Goal: Task Accomplishment & Management: Complete application form

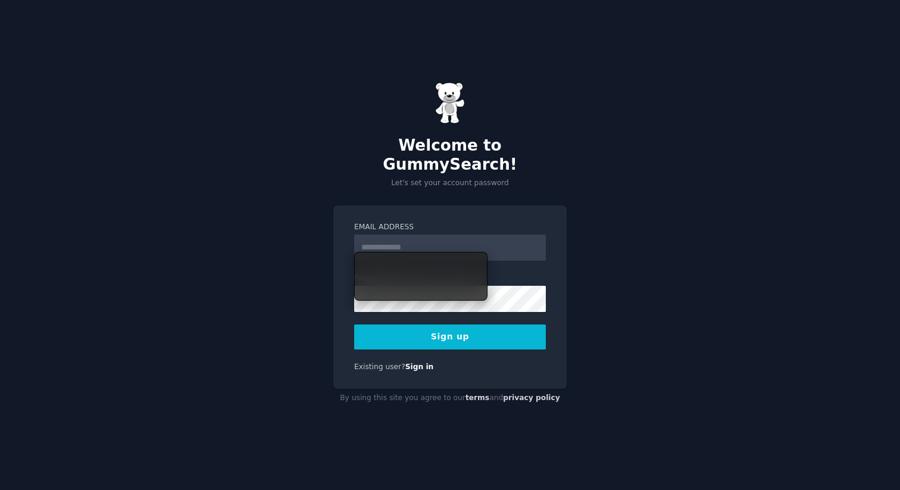
click at [389, 234] on input "Email Address" at bounding box center [450, 247] width 192 height 26
click at [340, 235] on div "Email Address Password Sign up Existing user? Sign in" at bounding box center [449, 297] width 233 height 184
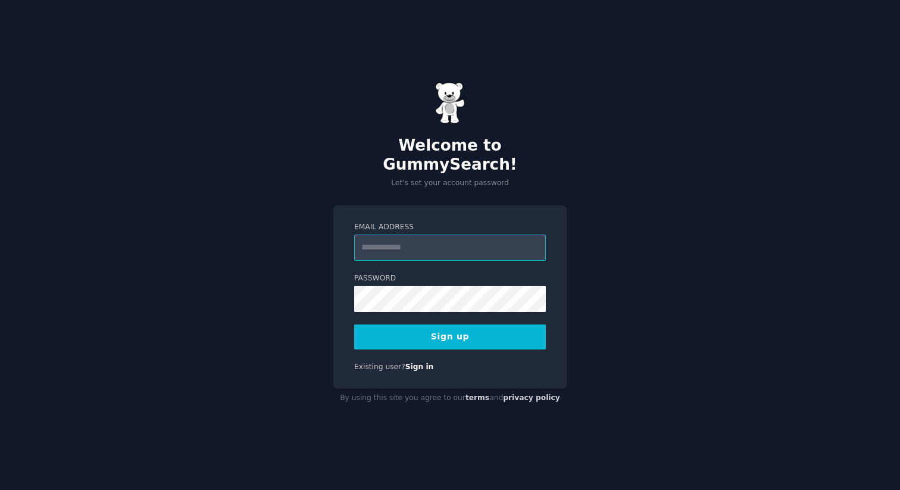
click at [374, 237] on input "Email Address" at bounding box center [450, 247] width 192 height 26
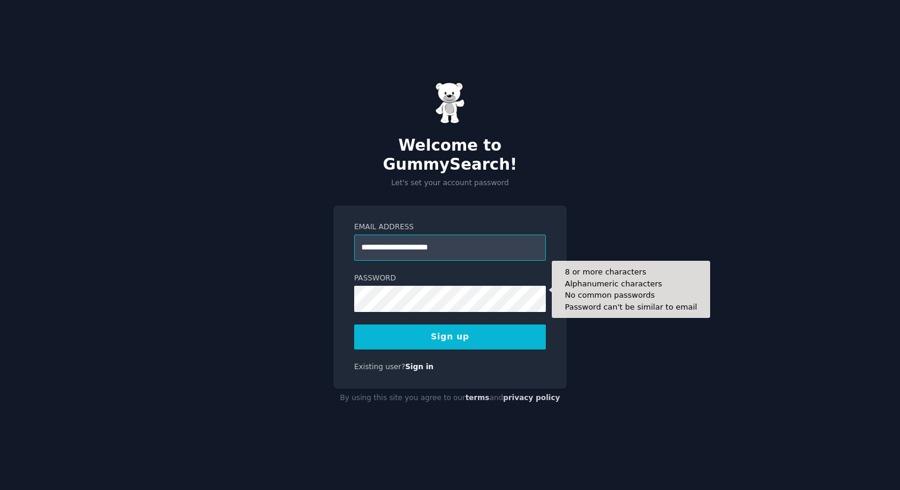
type input "**********"
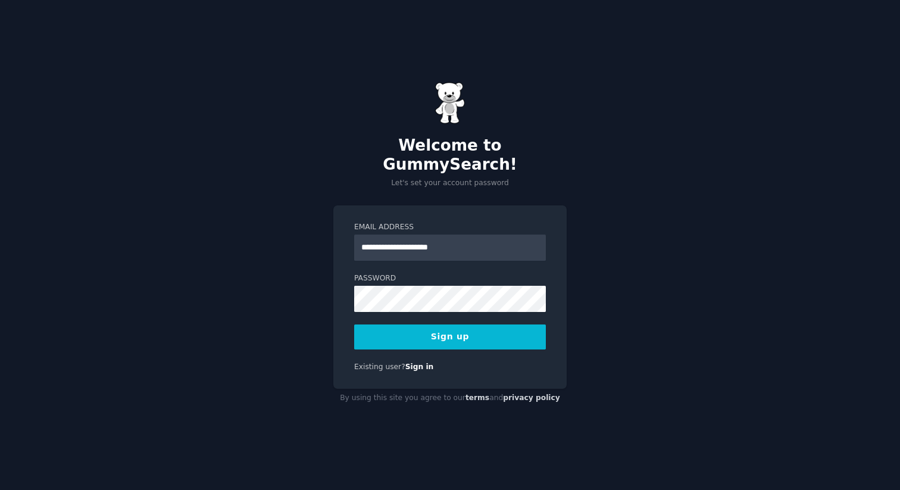
click at [395, 336] on button "Sign up" at bounding box center [450, 336] width 192 height 25
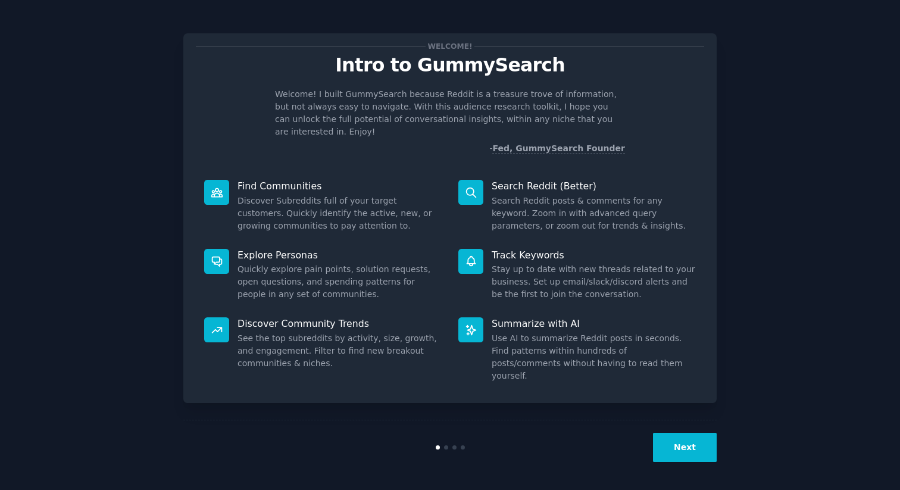
click at [697, 450] on button "Next" at bounding box center [685, 447] width 64 height 29
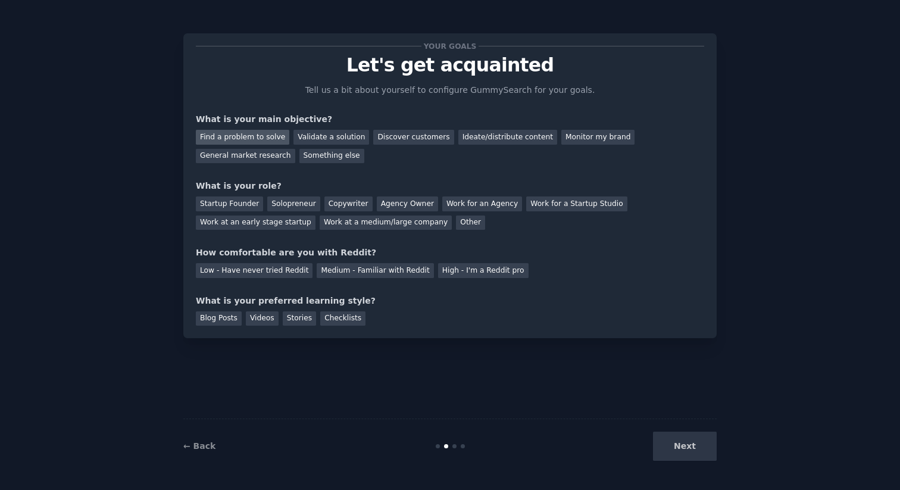
click at [240, 138] on div "Find a problem to solve" at bounding box center [242, 137] width 93 height 15
click at [273, 158] on div "General market research" at bounding box center [245, 156] width 99 height 15
click at [266, 139] on div "Find a problem to solve" at bounding box center [242, 137] width 93 height 15
click at [308, 198] on div "Solopreneur" at bounding box center [293, 203] width 52 height 15
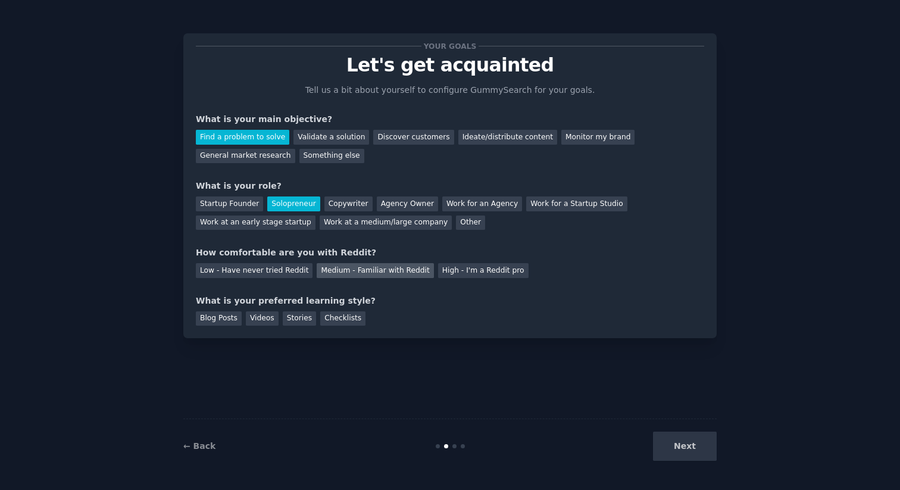
click at [343, 272] on div "Medium - Familiar with Reddit" at bounding box center [375, 270] width 117 height 15
click at [259, 320] on div "Videos" at bounding box center [262, 318] width 33 height 15
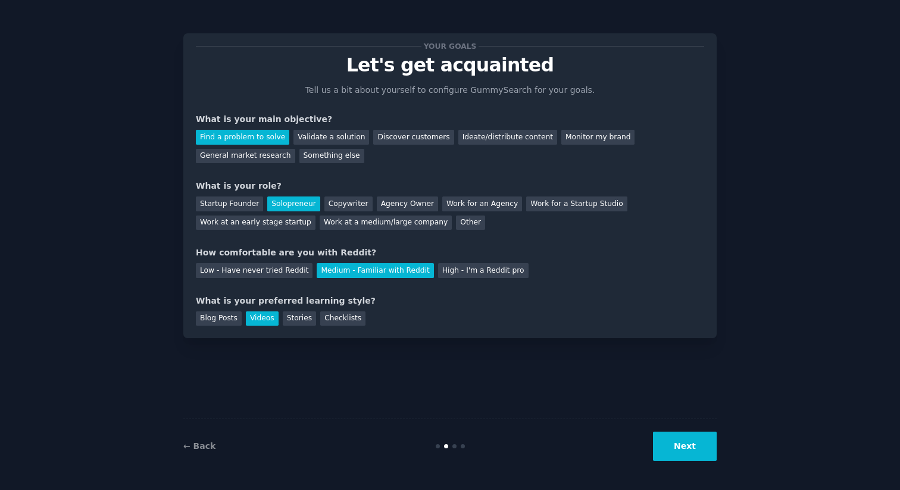
click at [689, 449] on button "Next" at bounding box center [685, 445] width 64 height 29
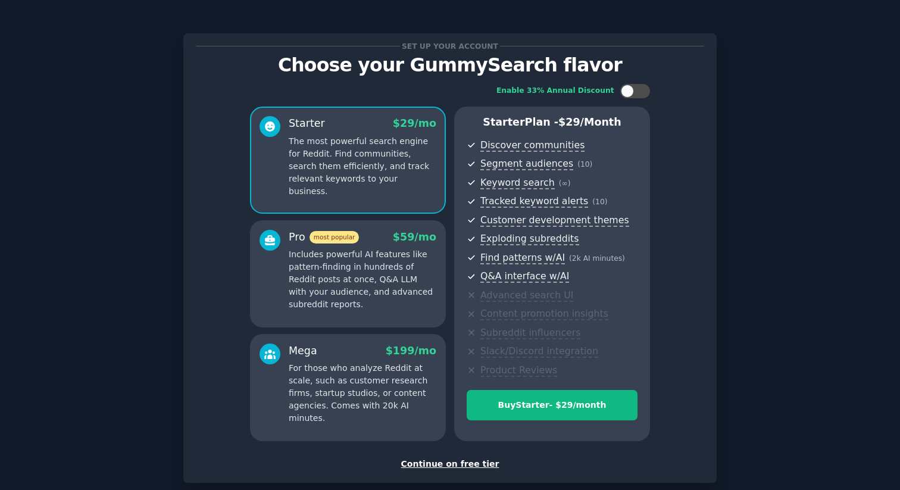
click at [440, 465] on div "Continue on free tier" at bounding box center [450, 464] width 508 height 12
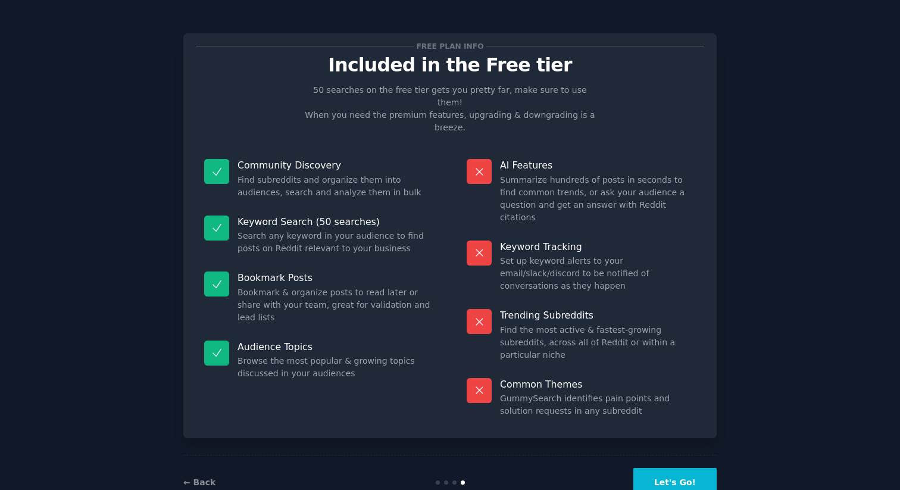
click at [667, 468] on button "Let's Go!" at bounding box center [674, 482] width 83 height 29
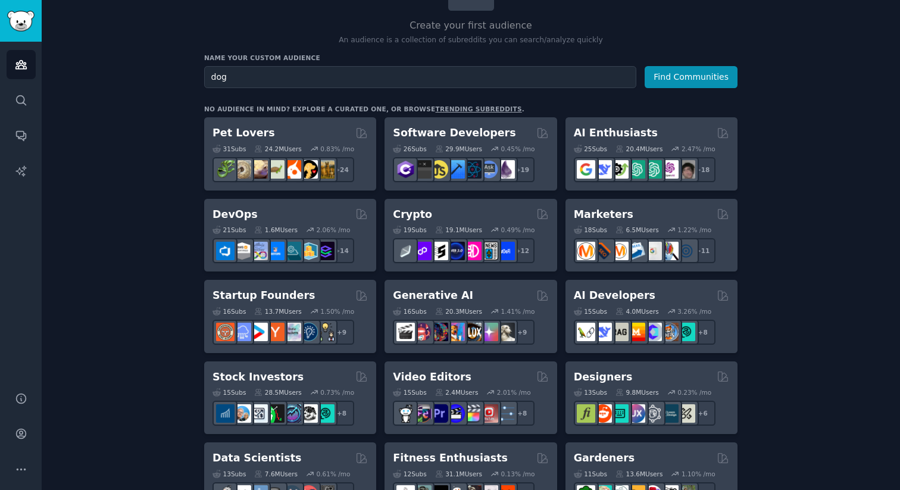
scroll to position [117, 0]
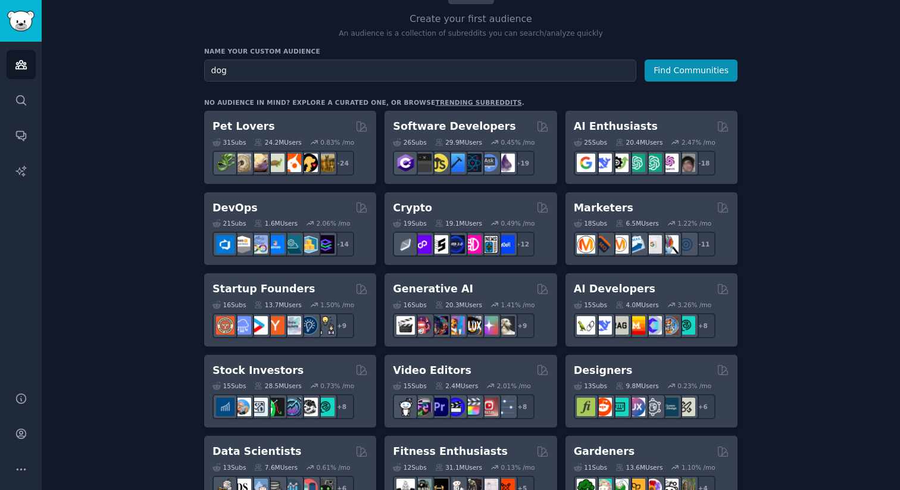
type input "dog"
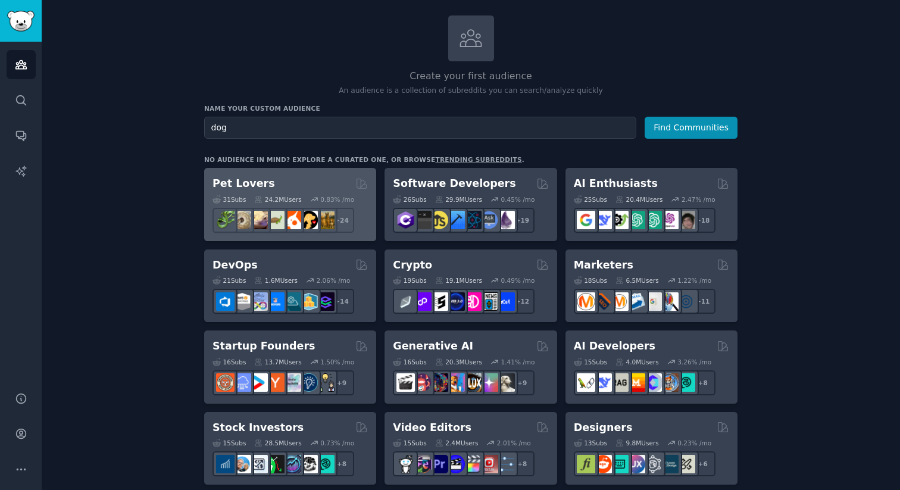
scroll to position [61, 0]
